Goal: Transaction & Acquisition: Download file/media

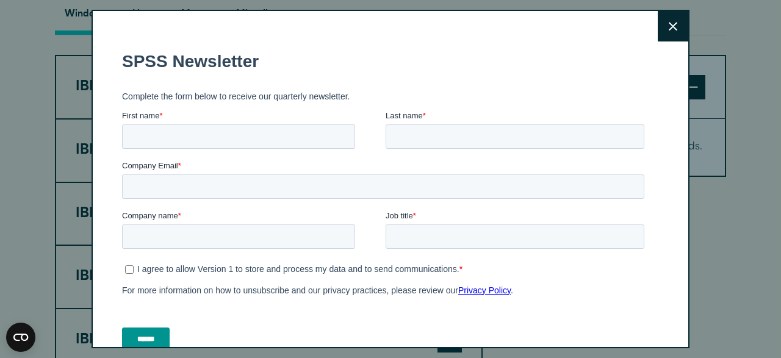
click at [676, 29] on icon at bounding box center [673, 26] width 9 height 9
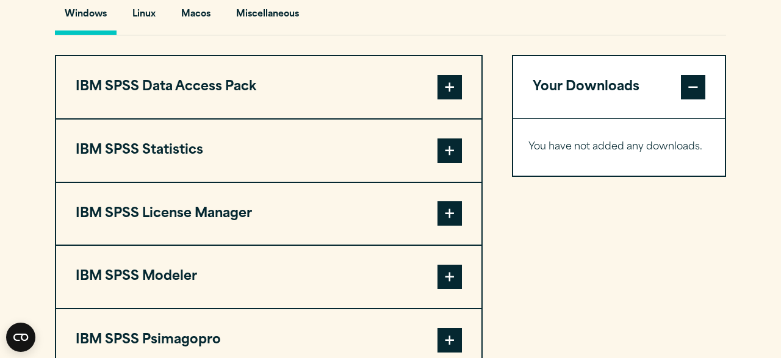
click at [451, 150] on span at bounding box center [450, 151] width 24 height 24
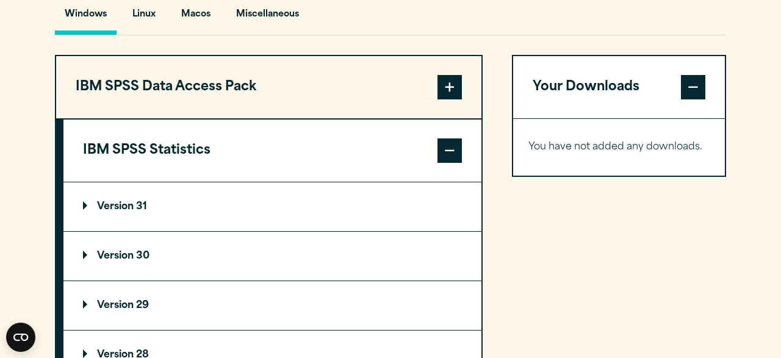
click at [89, 256] on p "Version 30" at bounding box center [116, 256] width 67 height 10
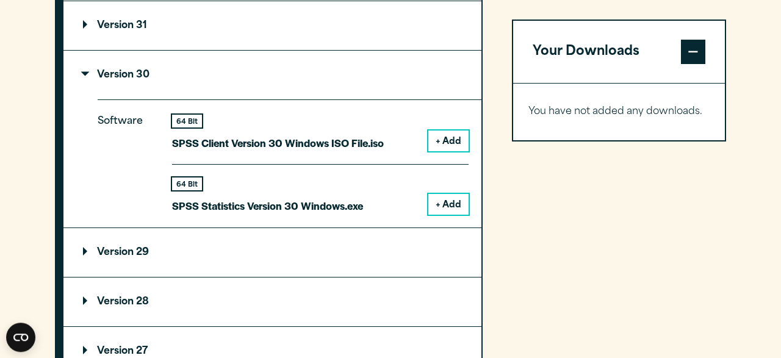
scroll to position [1155, 0]
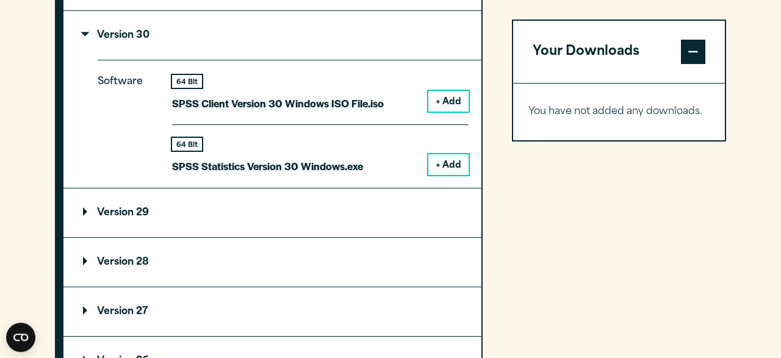
click at [448, 168] on button "+ Add" at bounding box center [449, 164] width 40 height 21
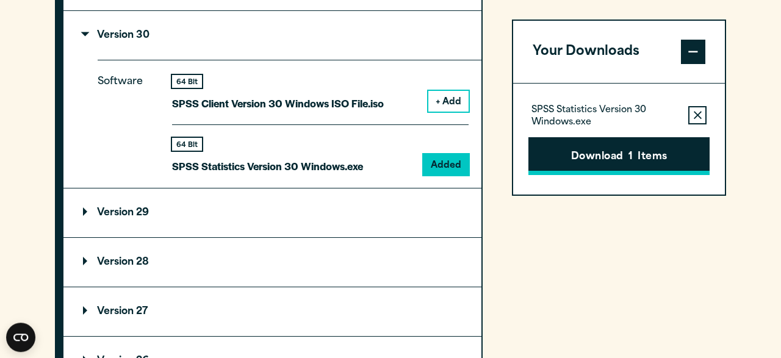
click at [620, 151] on button "Download 1 Items" at bounding box center [619, 156] width 181 height 38
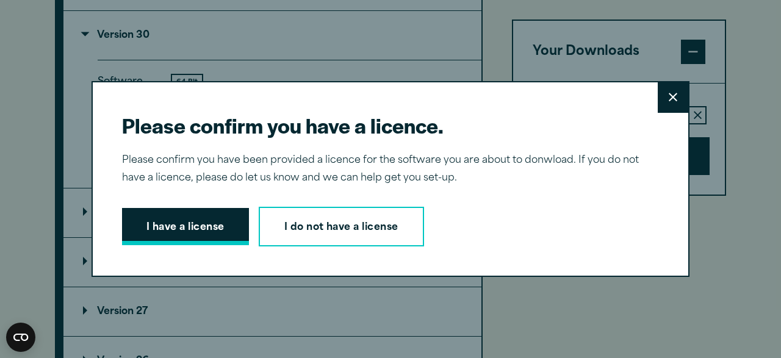
click at [201, 231] on button "I have a license" at bounding box center [185, 227] width 127 height 38
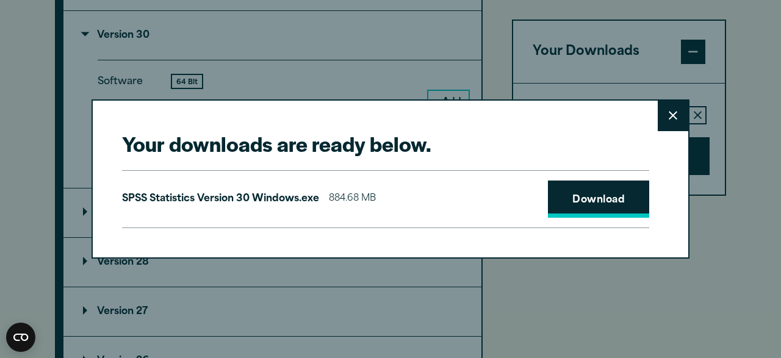
click at [613, 197] on link "Download" at bounding box center [598, 200] width 101 height 38
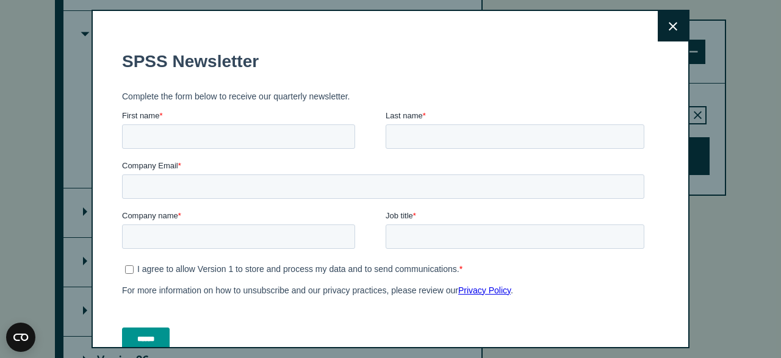
click at [668, 29] on button "Close" at bounding box center [673, 26] width 31 height 31
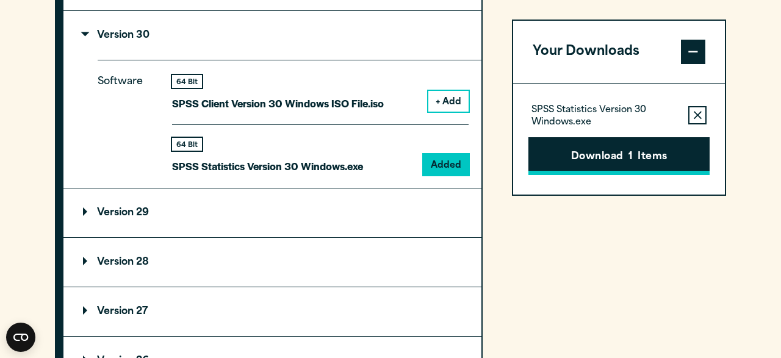
click at [654, 156] on button "Download 1 Items" at bounding box center [619, 156] width 181 height 38
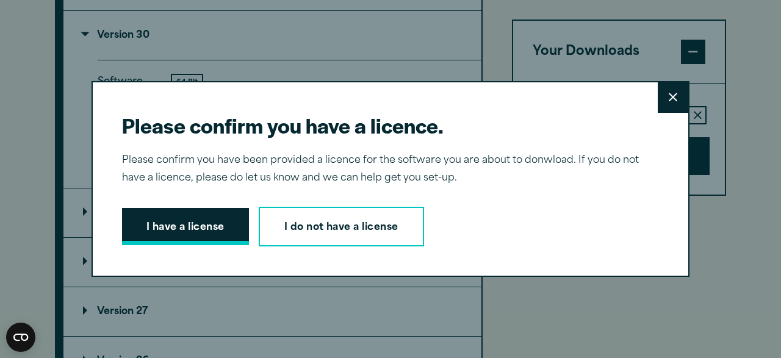
click at [197, 222] on button "I have a license" at bounding box center [185, 227] width 127 height 38
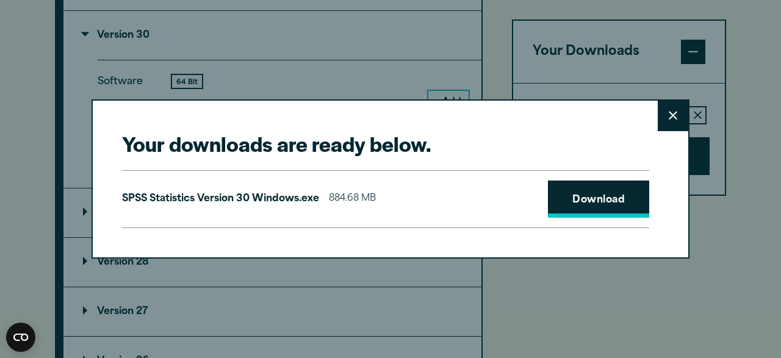
click at [590, 203] on link "Download" at bounding box center [598, 200] width 101 height 38
